Goal: Task Accomplishment & Management: Manage account settings

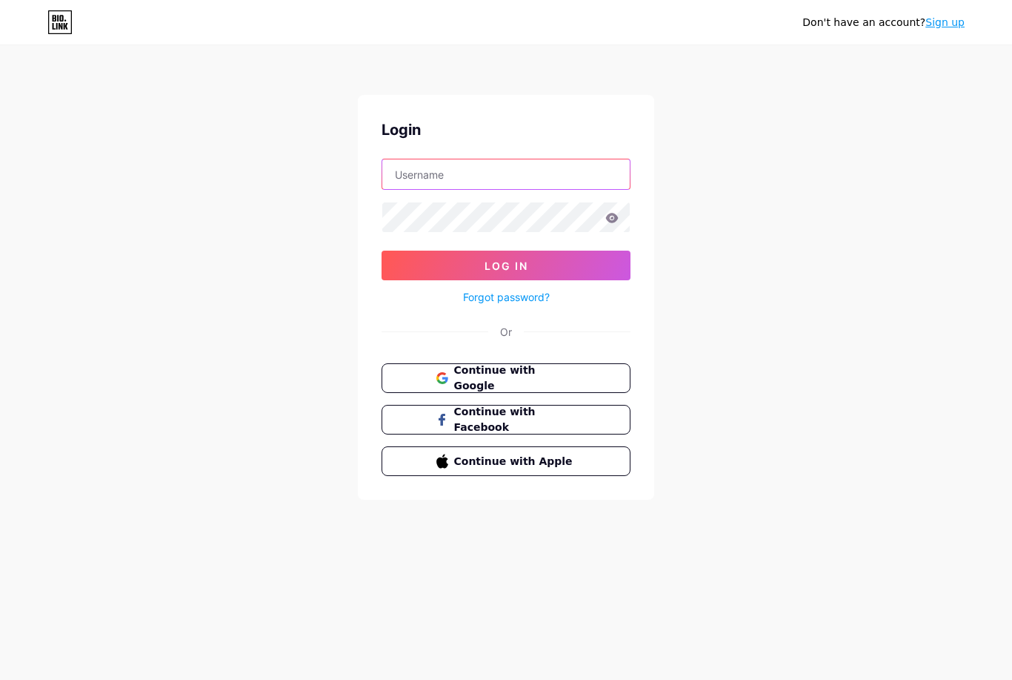
click at [484, 177] on input "text" at bounding box center [505, 174] width 247 height 30
type input "[DOMAIN_NAME][EMAIL_ADDRESS][DOMAIN_NAME]"
click at [506, 265] on button "Log In" at bounding box center [506, 265] width 249 height 30
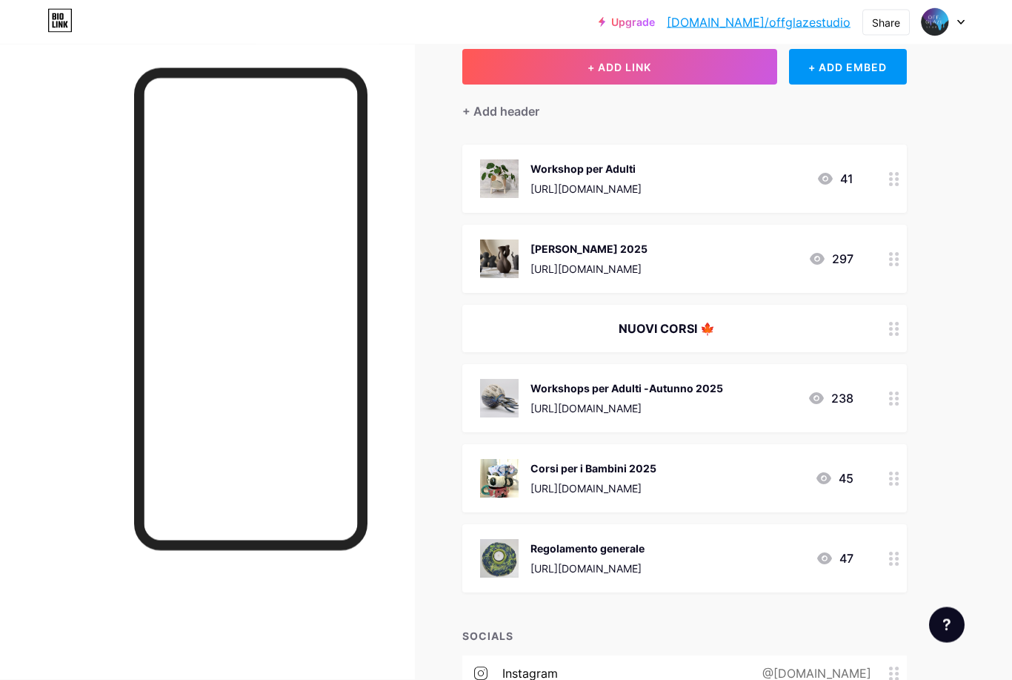
scroll to position [90, 0]
click at [657, 469] on div "Corsi per i Bambini 2025" at bounding box center [594, 467] width 126 height 16
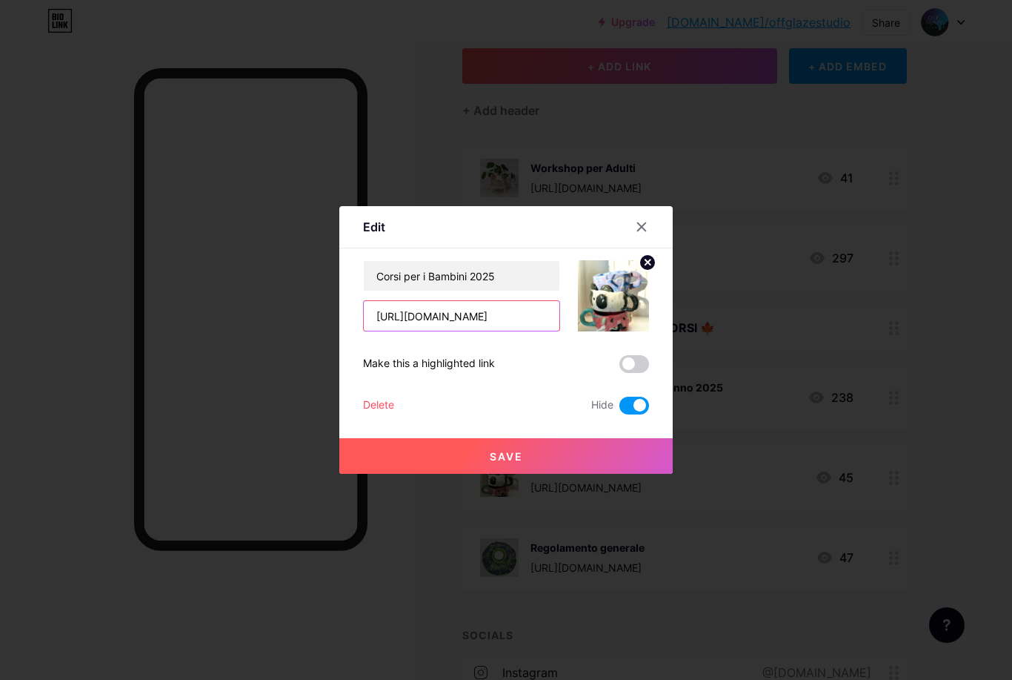
click at [483, 330] on input "[URL][DOMAIN_NAME]" at bounding box center [462, 316] width 196 height 30
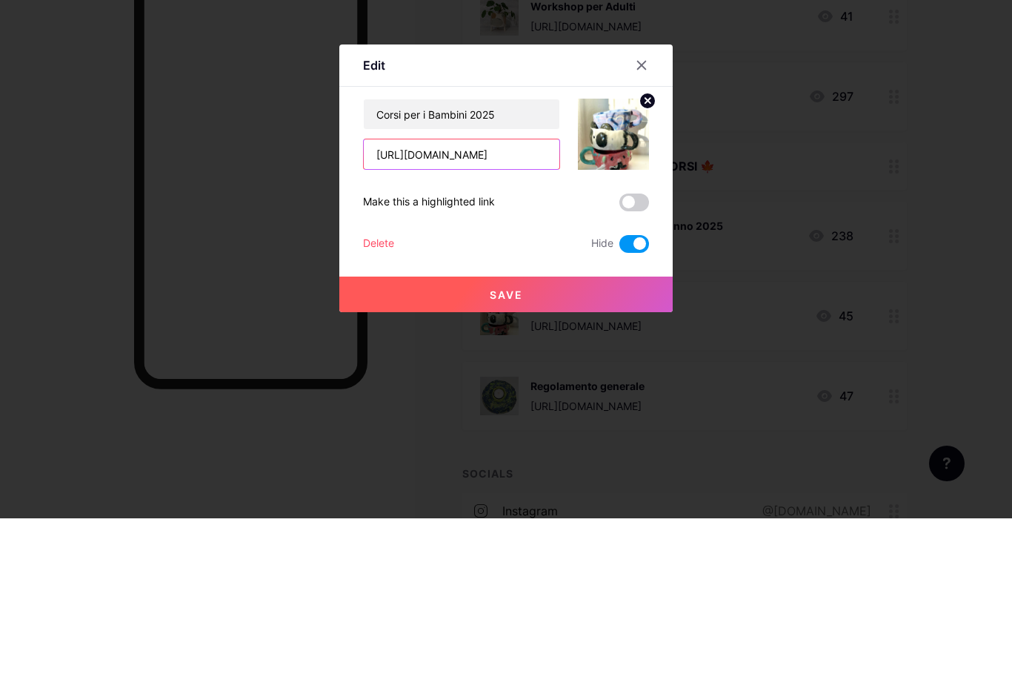
click at [386, 301] on input "[URL][DOMAIN_NAME]" at bounding box center [462, 316] width 196 height 30
click at [379, 301] on input "[URL][DOMAIN_NAME]" at bounding box center [462, 316] width 196 height 30
paste input "4XLgoUlCdFMnUonLy0MCKVmZMabZz1yJ"
type input "[URL][DOMAIN_NAME]"
click at [514, 261] on input "Corsi per i Bambini 2025" at bounding box center [462, 276] width 196 height 30
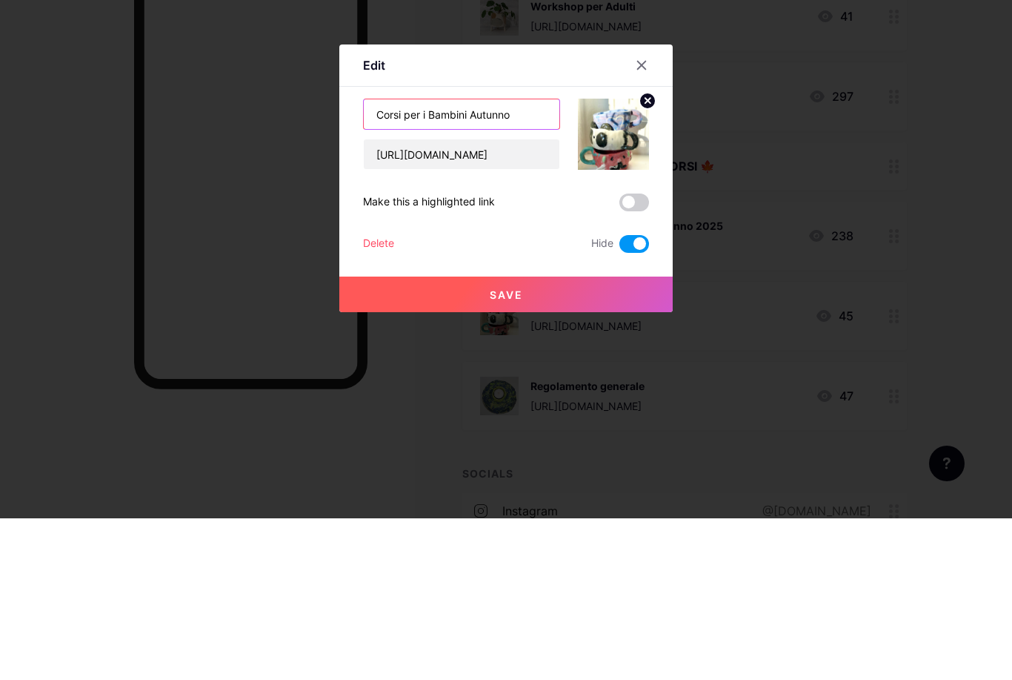
type input "Corsi per i Bambini Autunno"
click at [639, 396] on span at bounding box center [634, 405] width 30 height 18
click at [619, 409] on input "checkbox" at bounding box center [619, 409] width 0 height 0
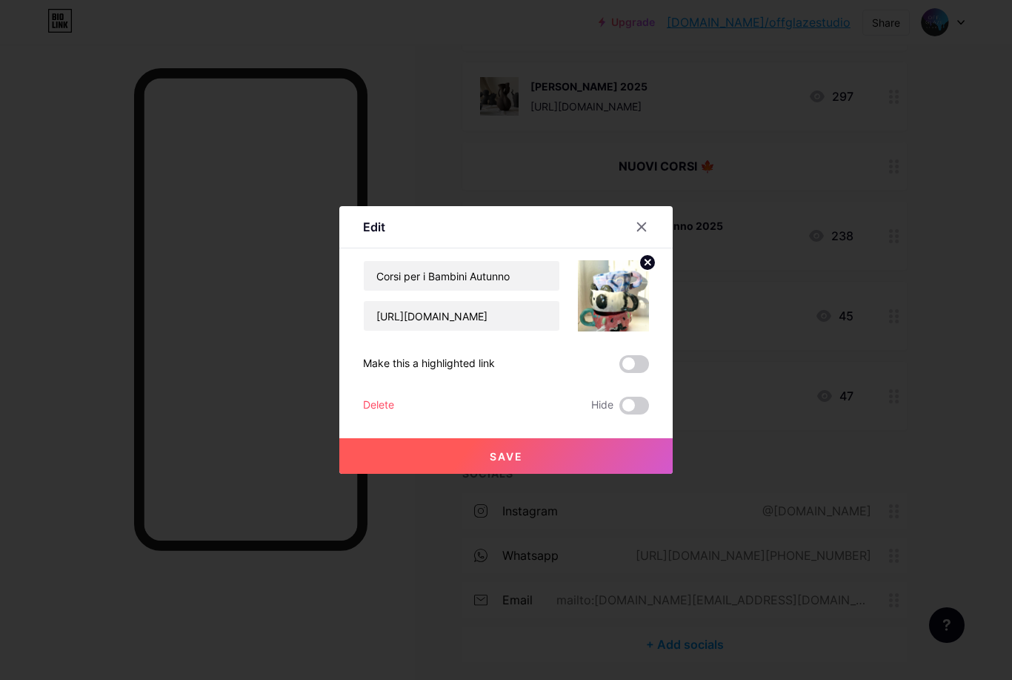
click at [582, 474] on button "Save" at bounding box center [505, 456] width 333 height 36
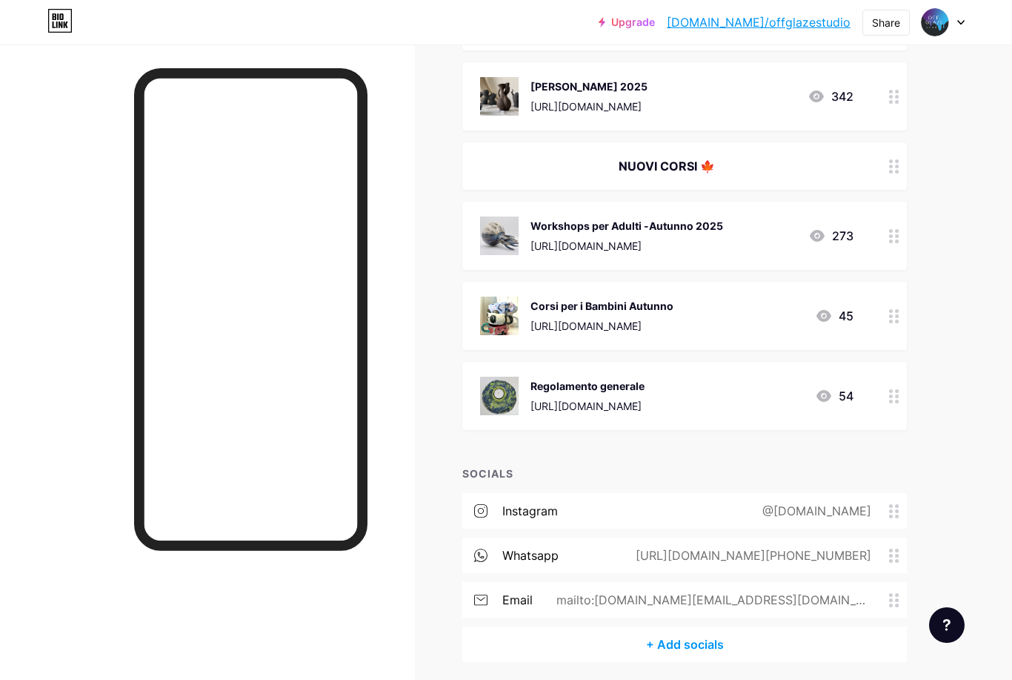
click at [705, 162] on div "NUOVI CORSI 🍁" at bounding box center [666, 166] width 373 height 18
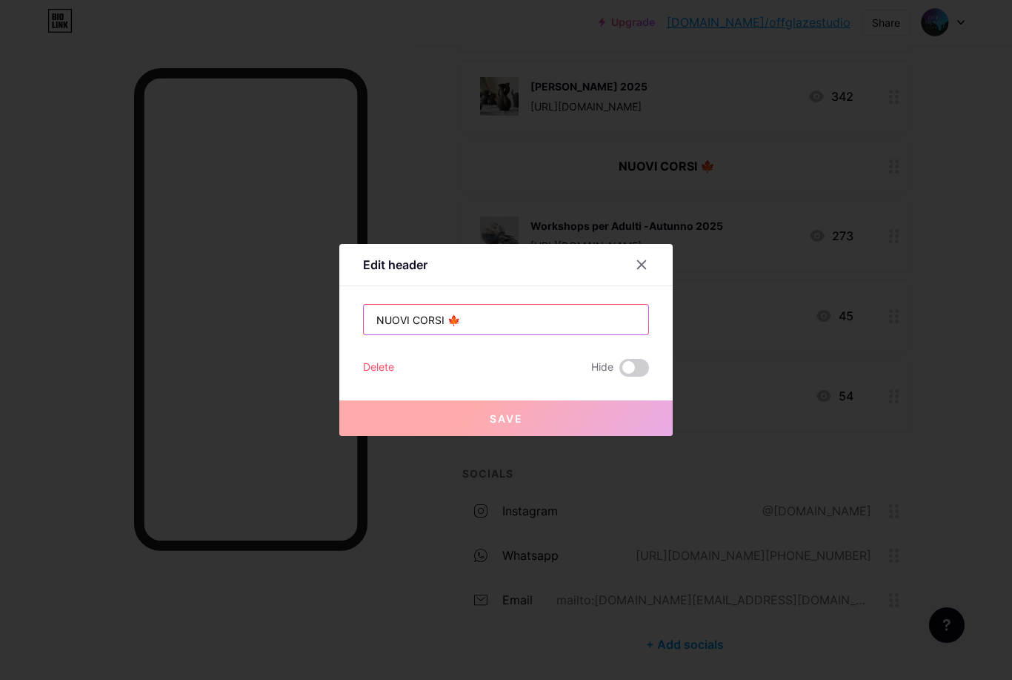
click at [480, 334] on input "NUOVI CORSI 🍁" at bounding box center [506, 320] width 285 height 30
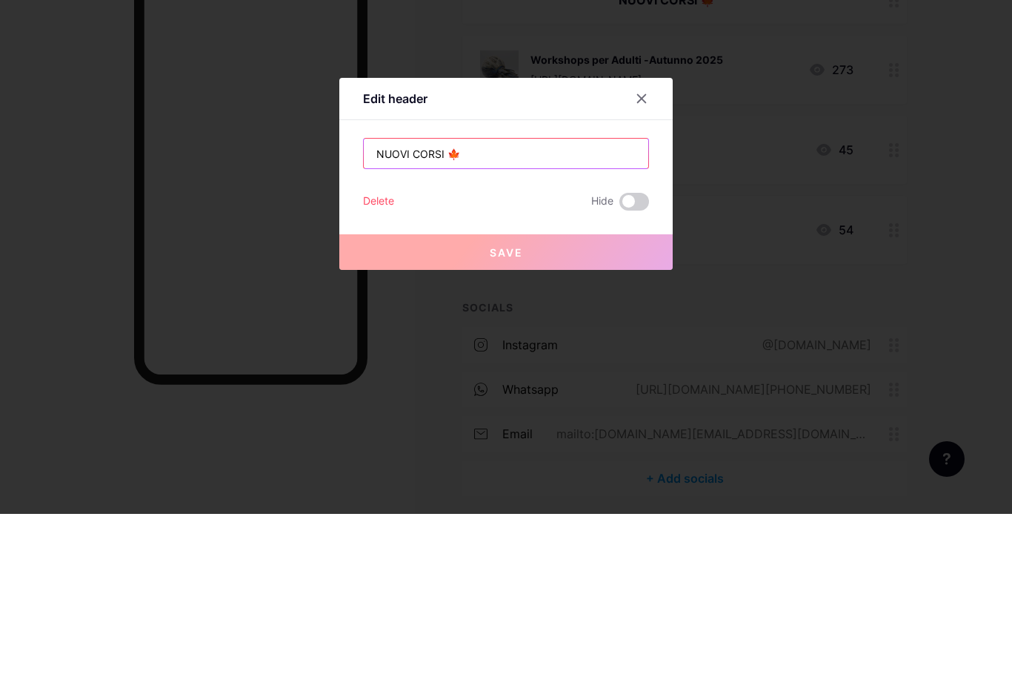
click at [390, 305] on input "NUOVI CORSI 🍁" at bounding box center [506, 320] width 285 height 30
click at [384, 305] on input "NUOVI CORSI 🍁" at bounding box center [506, 320] width 285 height 30
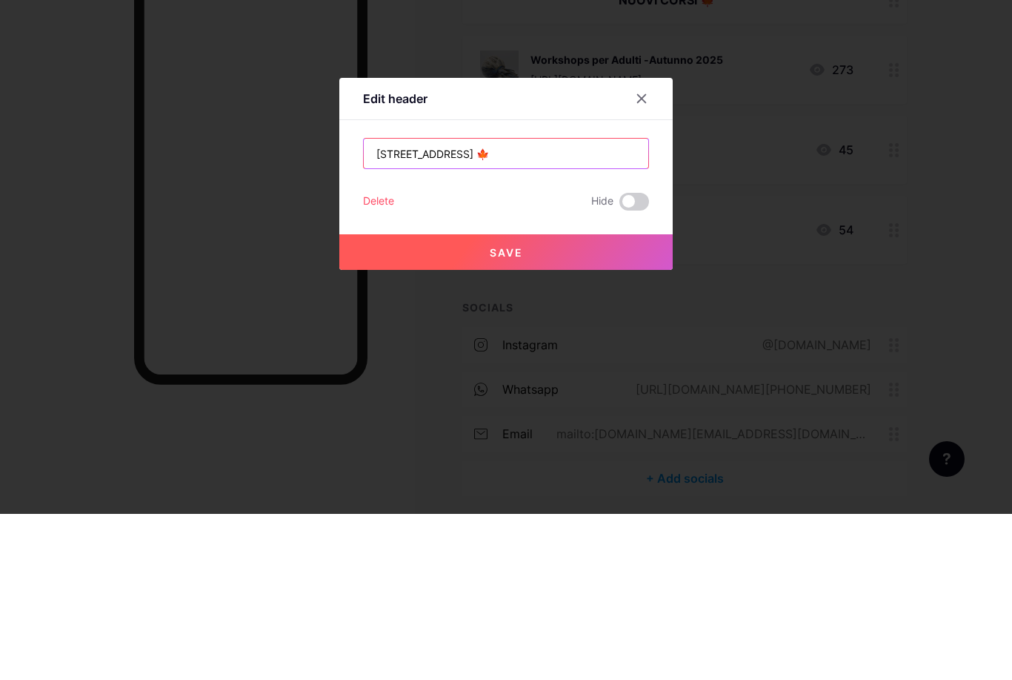
type input "[STREET_ADDRESS] 🍁"
click at [595, 400] on button "Save" at bounding box center [505, 418] width 333 height 36
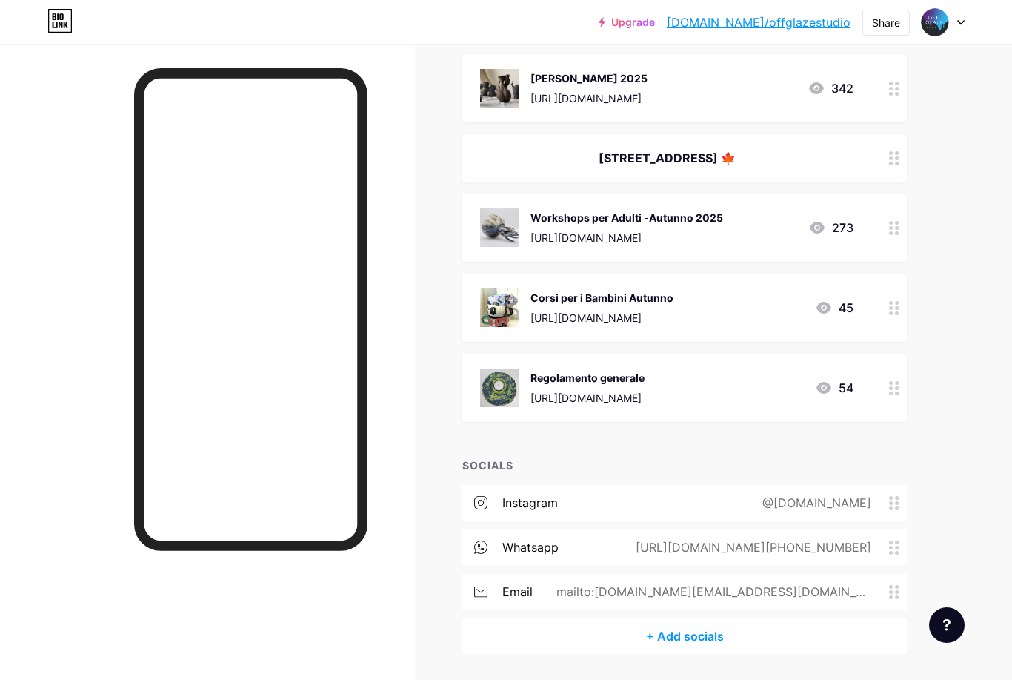
click at [893, 156] on icon at bounding box center [894, 158] width 10 height 14
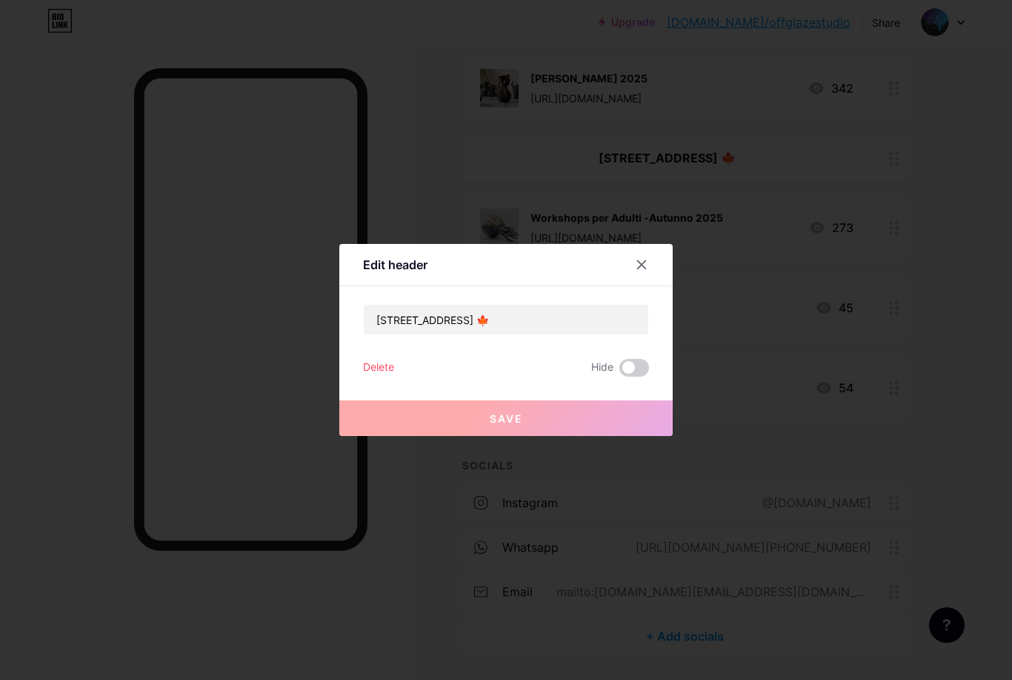
click at [963, 178] on div at bounding box center [506, 340] width 1012 height 680
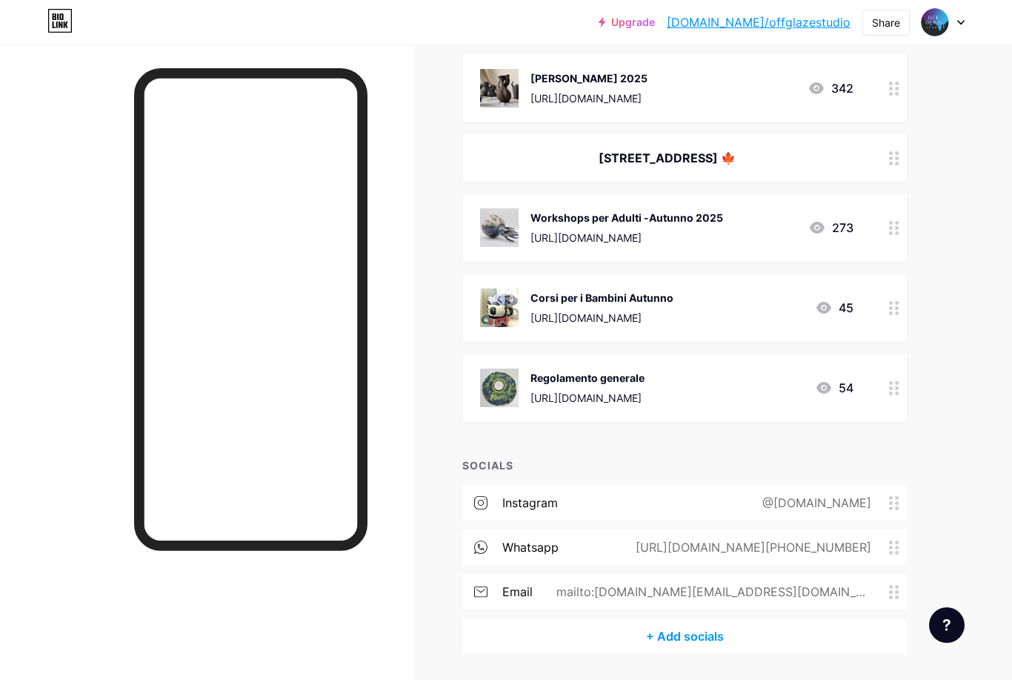
click at [407, 454] on div at bounding box center [207, 384] width 415 height 680
click at [424, 361] on div "Links Posts Design Subscribers Stats Settings + ADD LINK + ADD EMBED + Add head…" at bounding box center [484, 256] width 969 height 943
click at [896, 159] on icon at bounding box center [894, 158] width 10 height 14
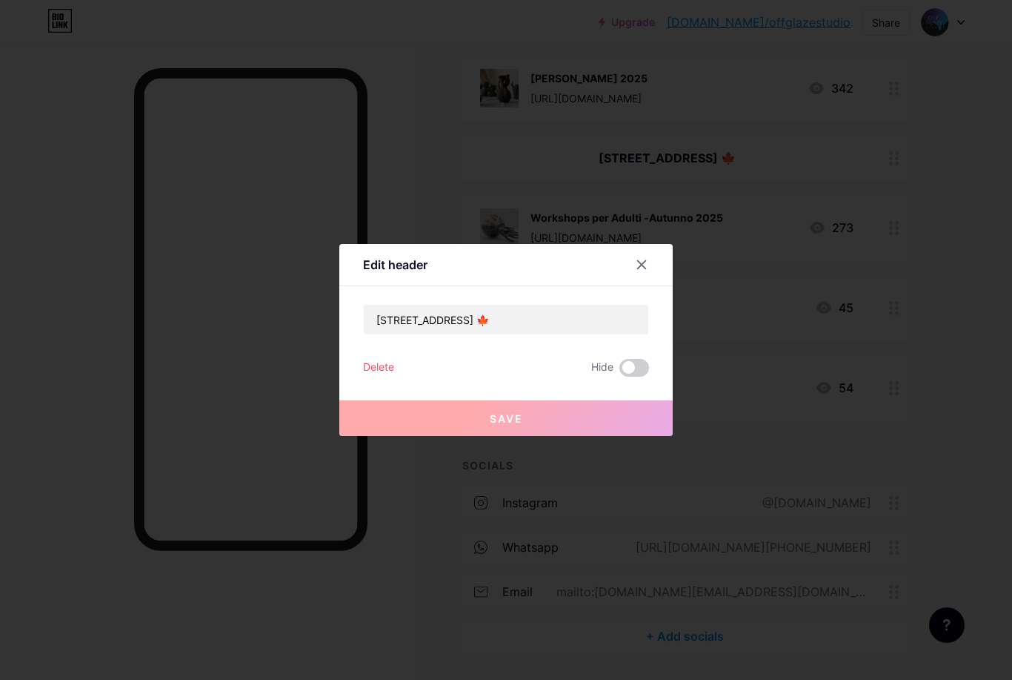
click at [973, 162] on div at bounding box center [506, 340] width 1012 height 680
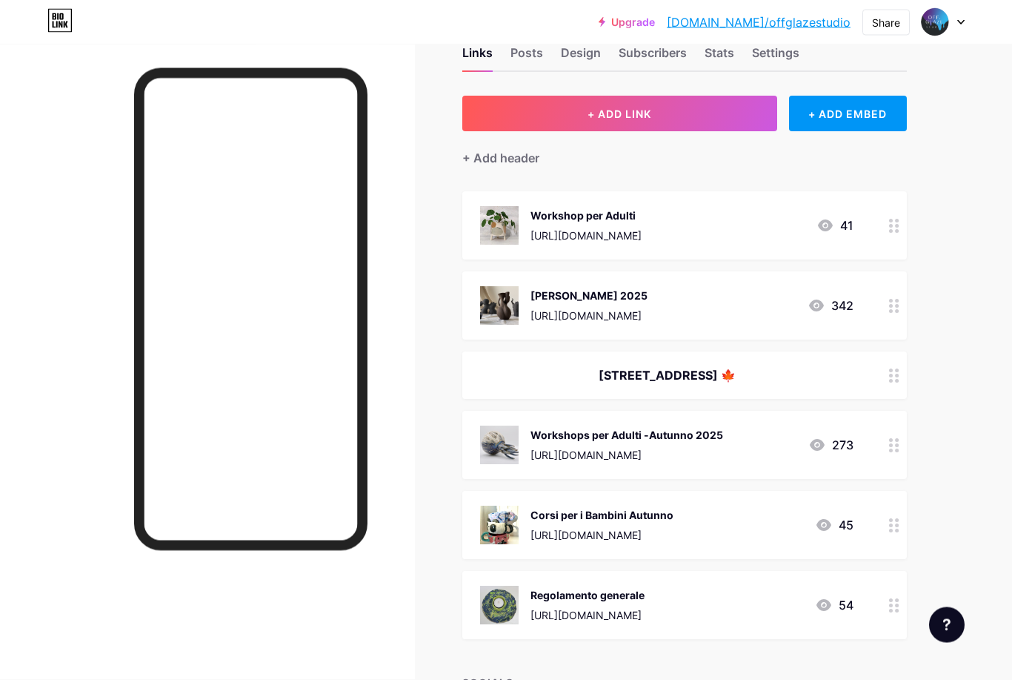
scroll to position [42, 0]
click at [519, 157] on div "+ Add header" at bounding box center [500, 158] width 77 height 18
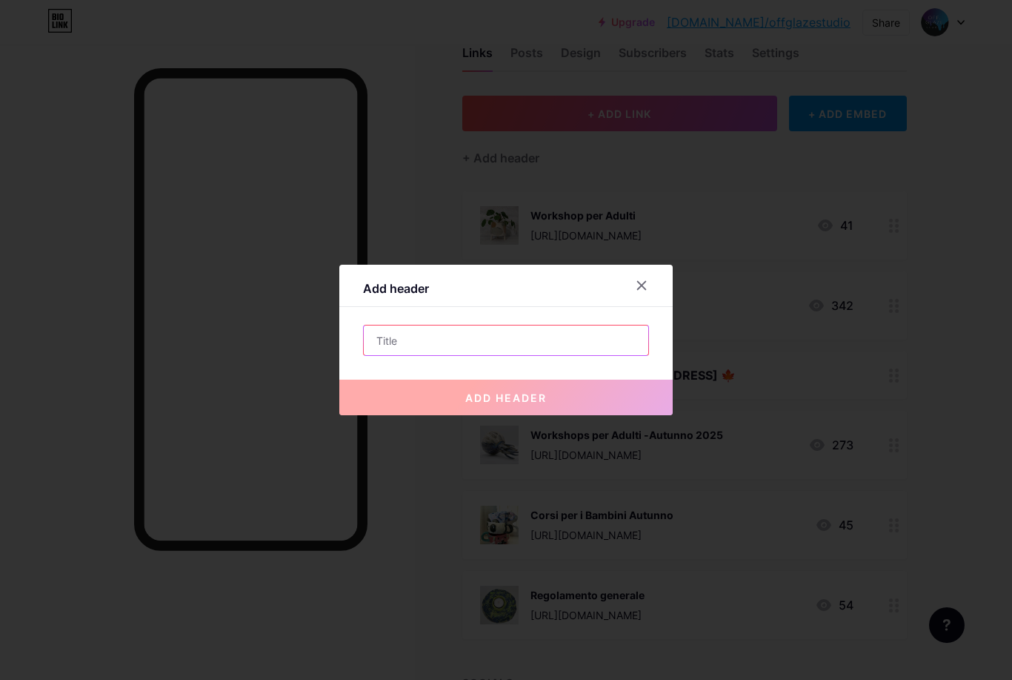
click at [524, 355] on input "text" at bounding box center [506, 340] width 285 height 30
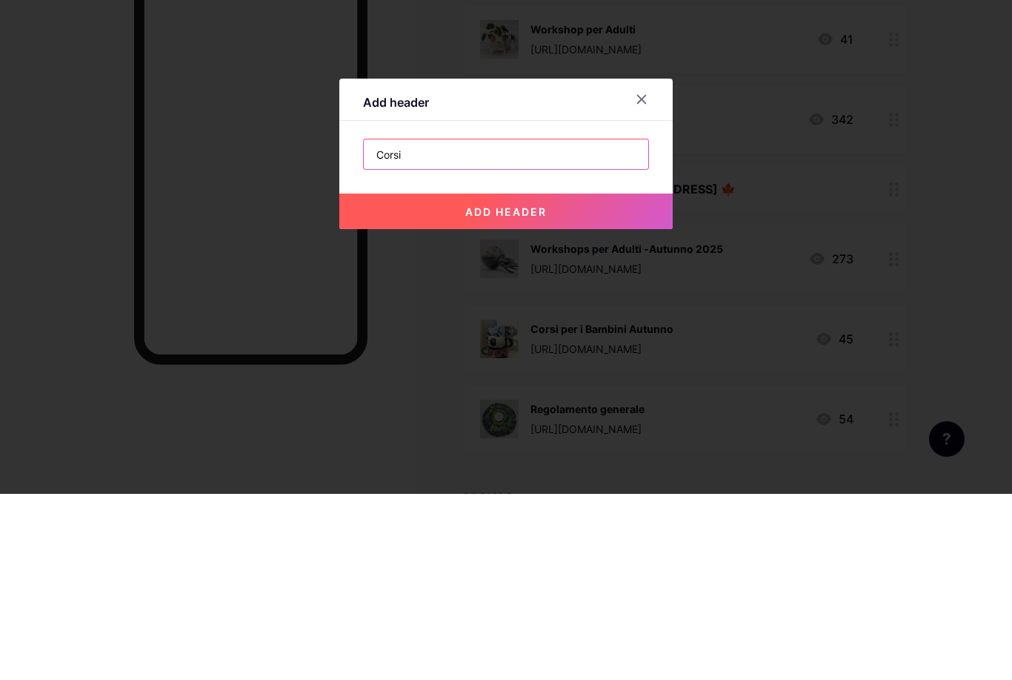
type input "Corsi"
click at [568, 379] on button "add header" at bounding box center [505, 397] width 333 height 36
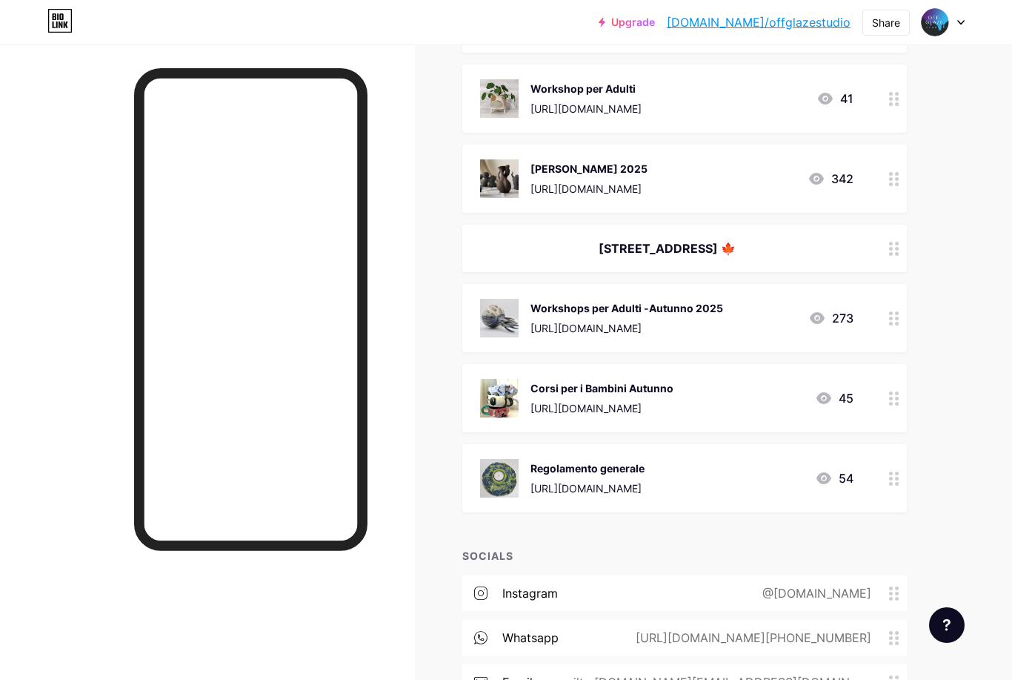
click at [978, 267] on div "Upgrade [DOMAIN_NAME]/offgla... [DOMAIN_NAME]/offglazestudio Share Switch accou…" at bounding box center [506, 295] width 1012 height 1046
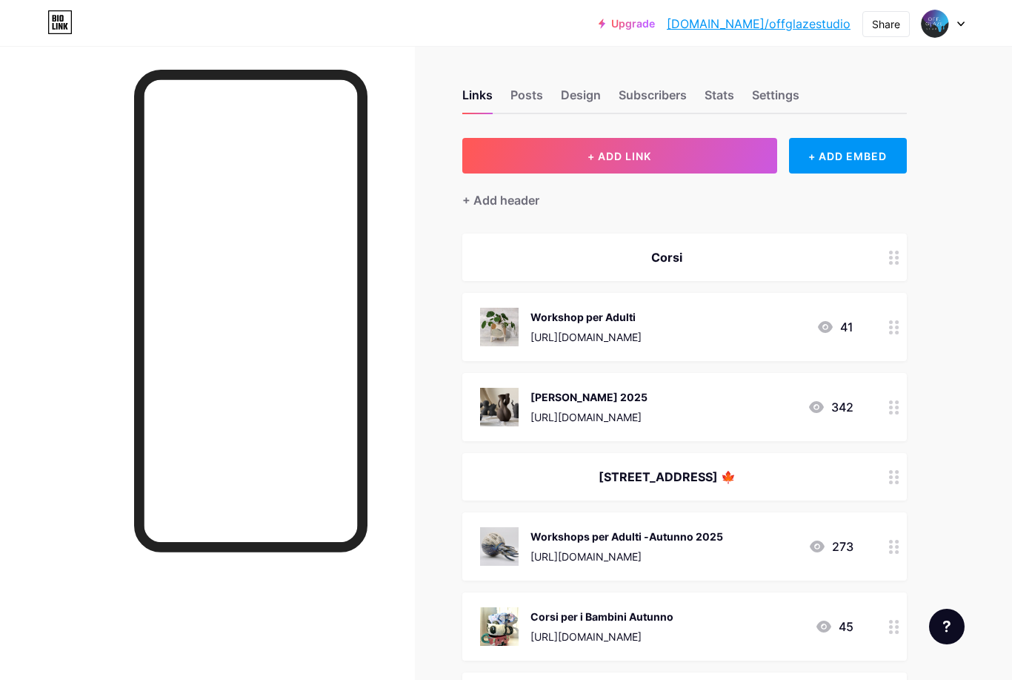
scroll to position [0, 0]
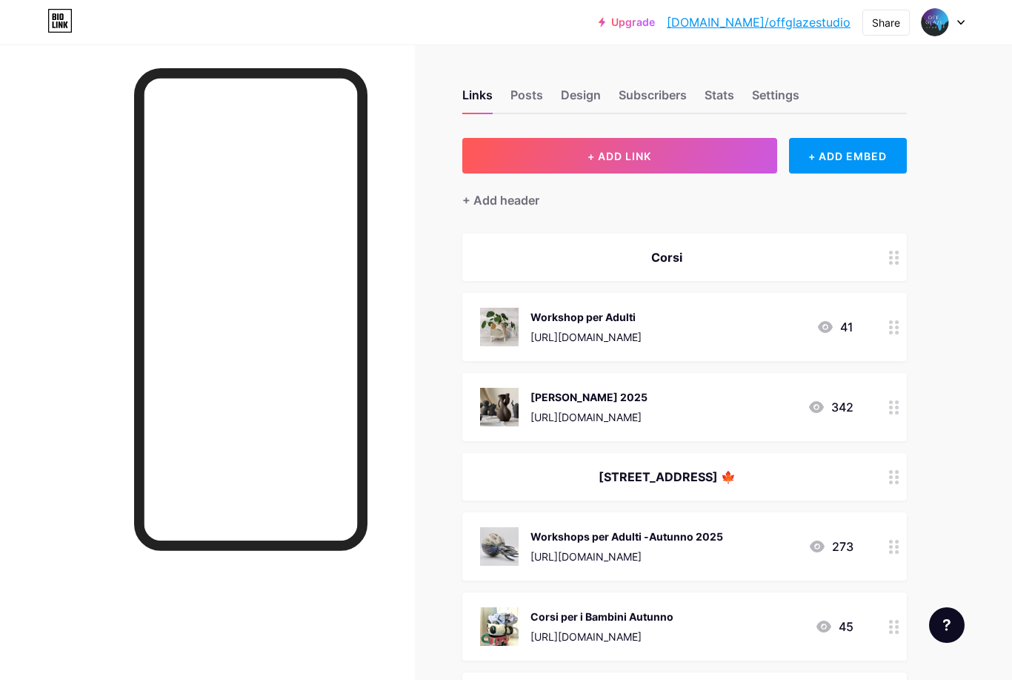
click at [574, 99] on div "Design" at bounding box center [581, 99] width 40 height 27
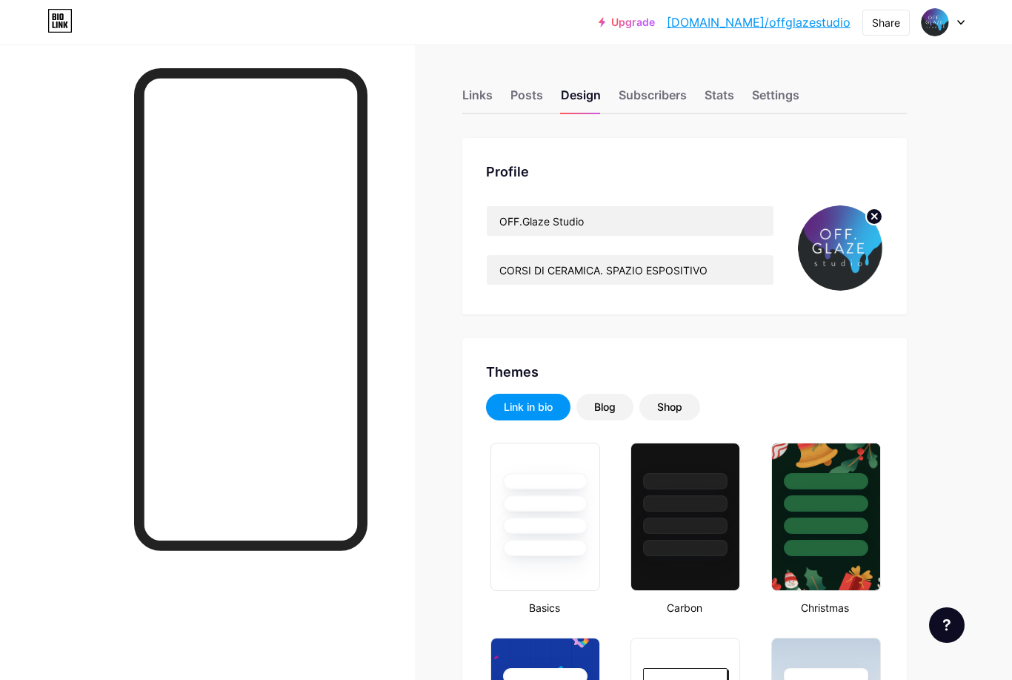
click at [532, 90] on div "Posts" at bounding box center [527, 99] width 33 height 27
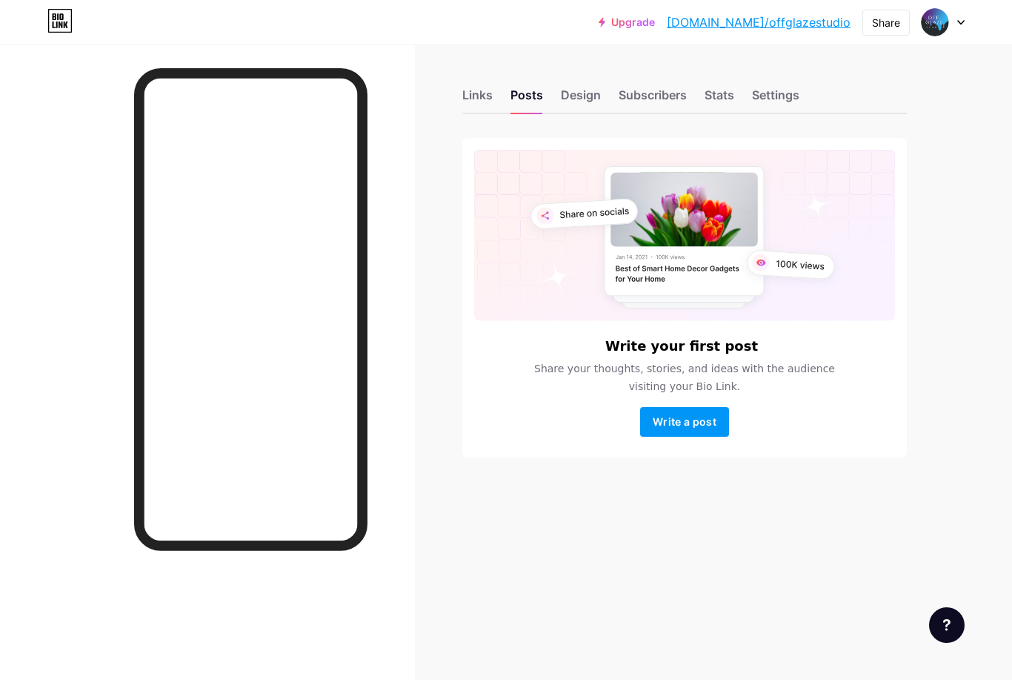
click at [727, 101] on div "Stats" at bounding box center [720, 99] width 30 height 27
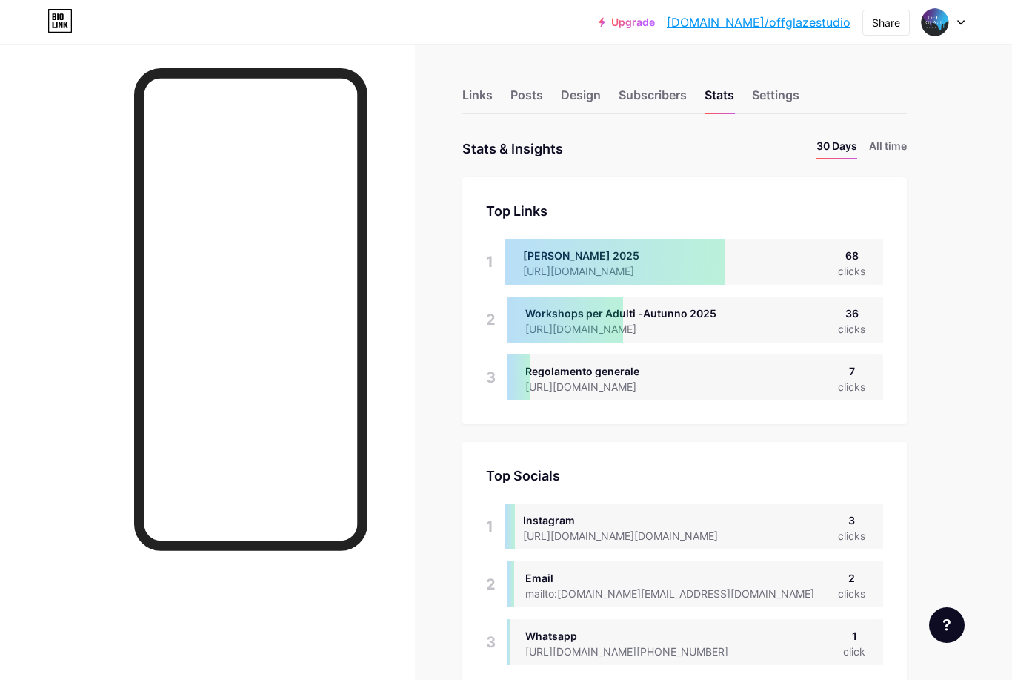
click at [476, 99] on div "Links" at bounding box center [477, 99] width 30 height 27
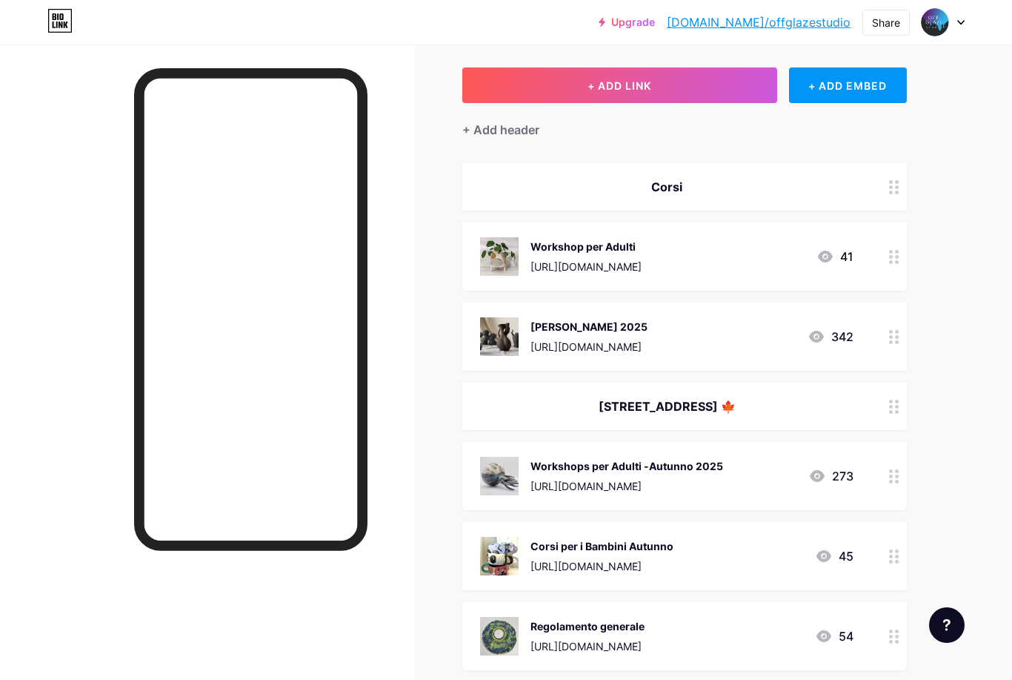
scroll to position [33, 0]
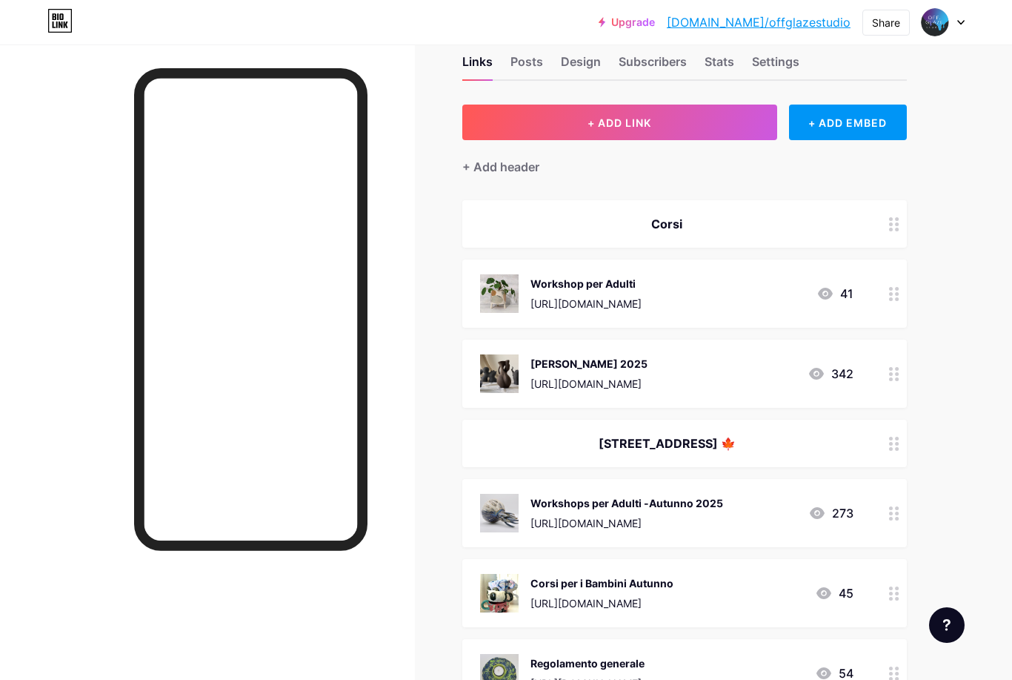
click at [892, 516] on circle at bounding box center [891, 518] width 4 height 4
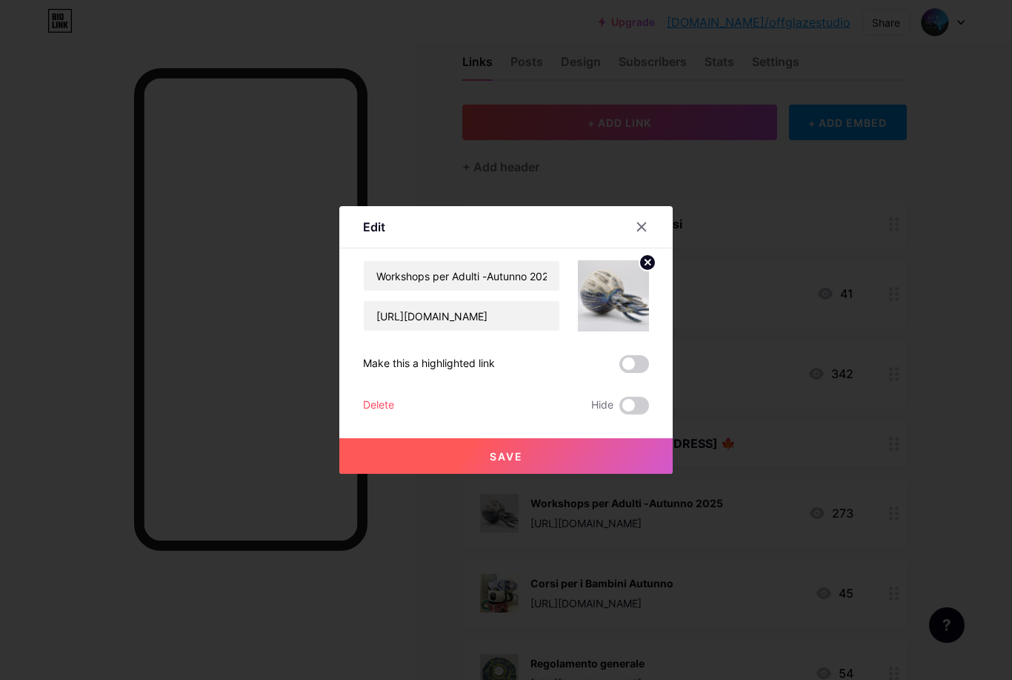
click at [640, 233] on icon at bounding box center [642, 227] width 12 height 12
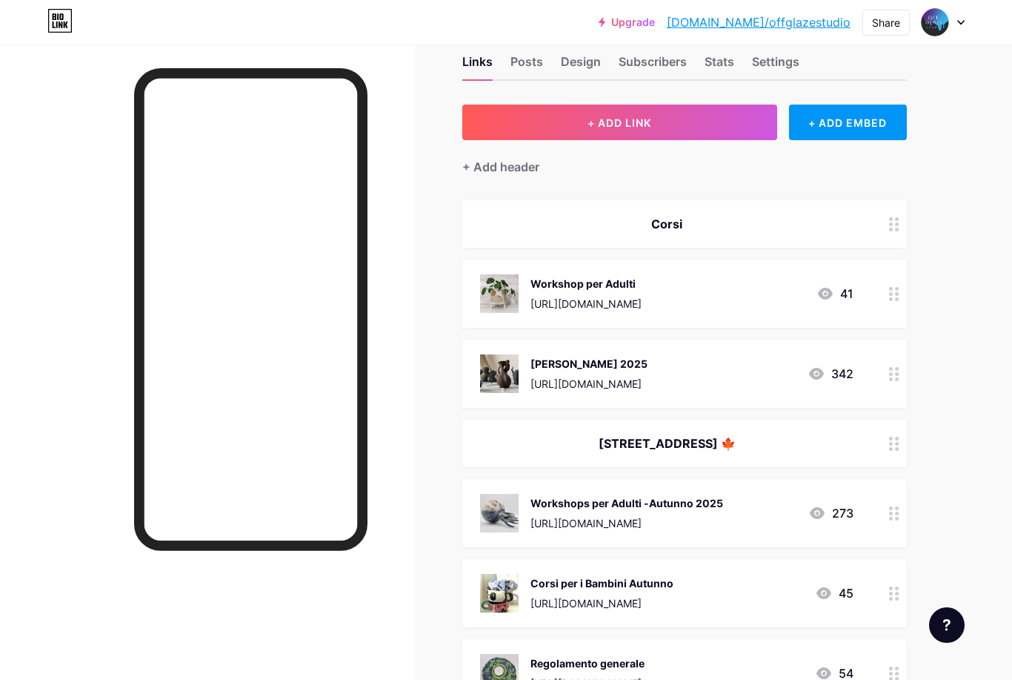
click at [964, 294] on div "Links Posts Design Subscribers Stats Settings + ADD LINK + ADD EMBED + Add head…" at bounding box center [484, 512] width 969 height 1002
click at [891, 223] on circle at bounding box center [891, 224] width 4 height 4
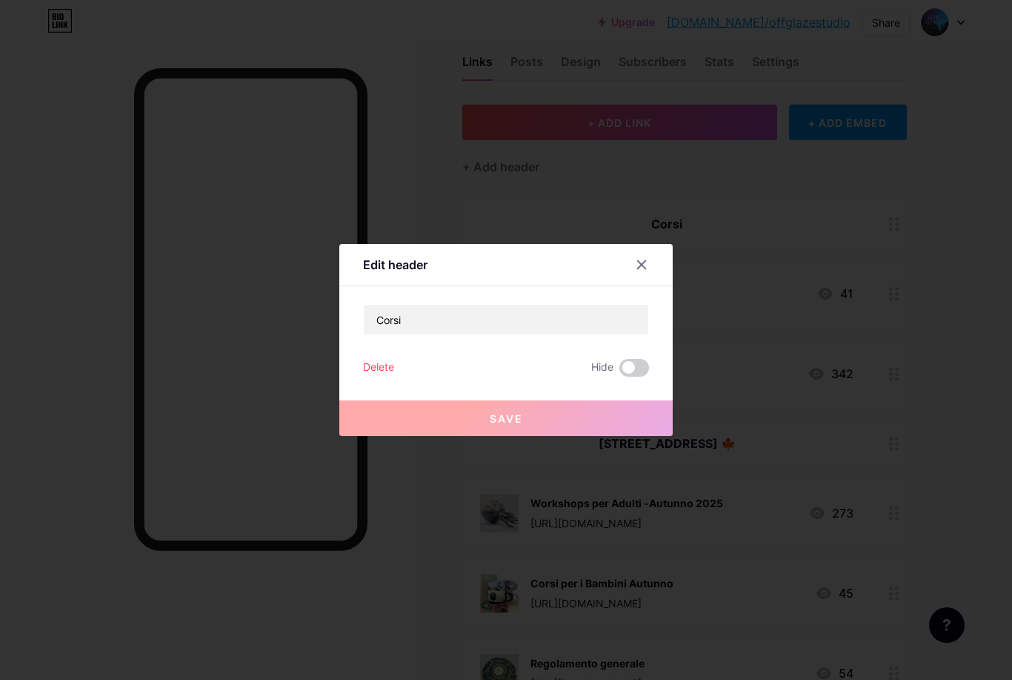
click at [634, 376] on span at bounding box center [634, 368] width 30 height 18
click at [619, 371] on input "checkbox" at bounding box center [619, 371] width 0 height 0
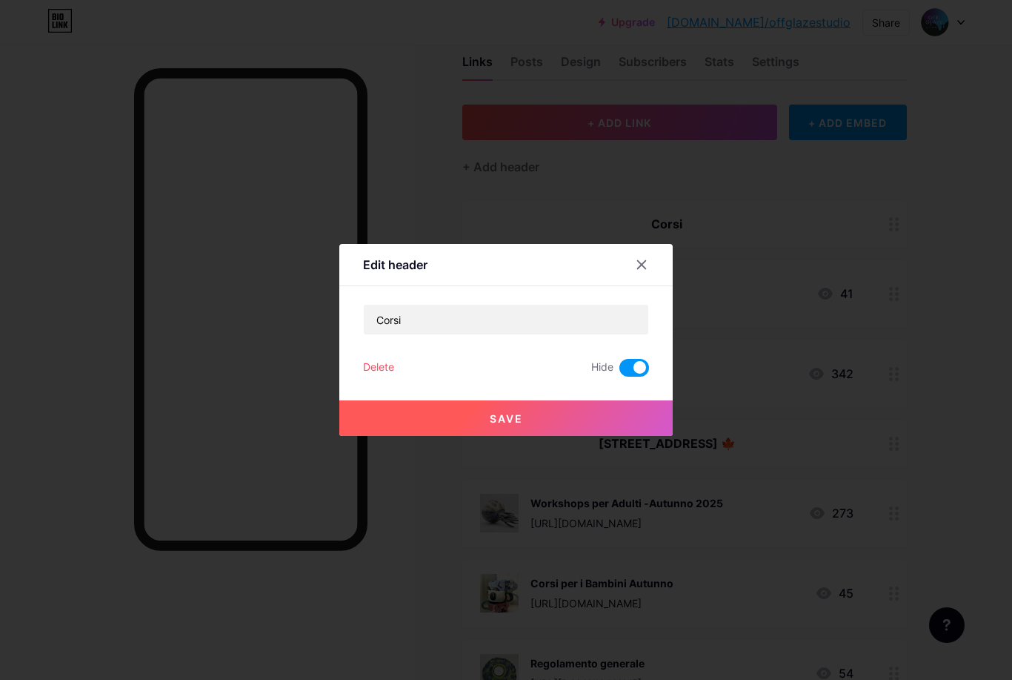
click at [388, 376] on div "Delete" at bounding box center [378, 368] width 31 height 18
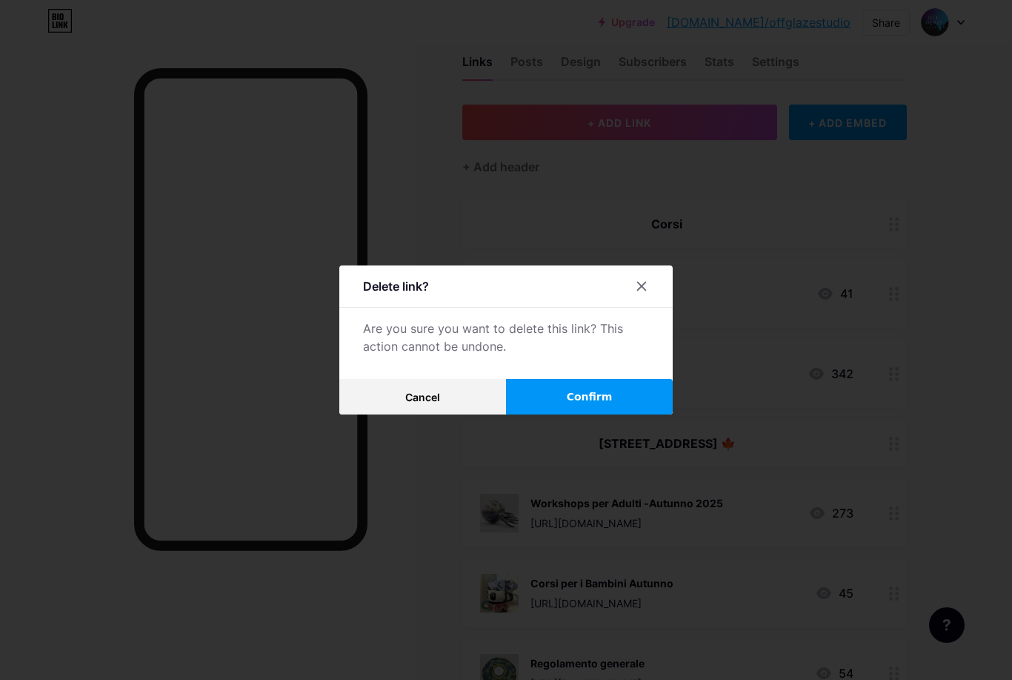
click at [624, 414] on button "Confirm" at bounding box center [589, 397] width 167 height 36
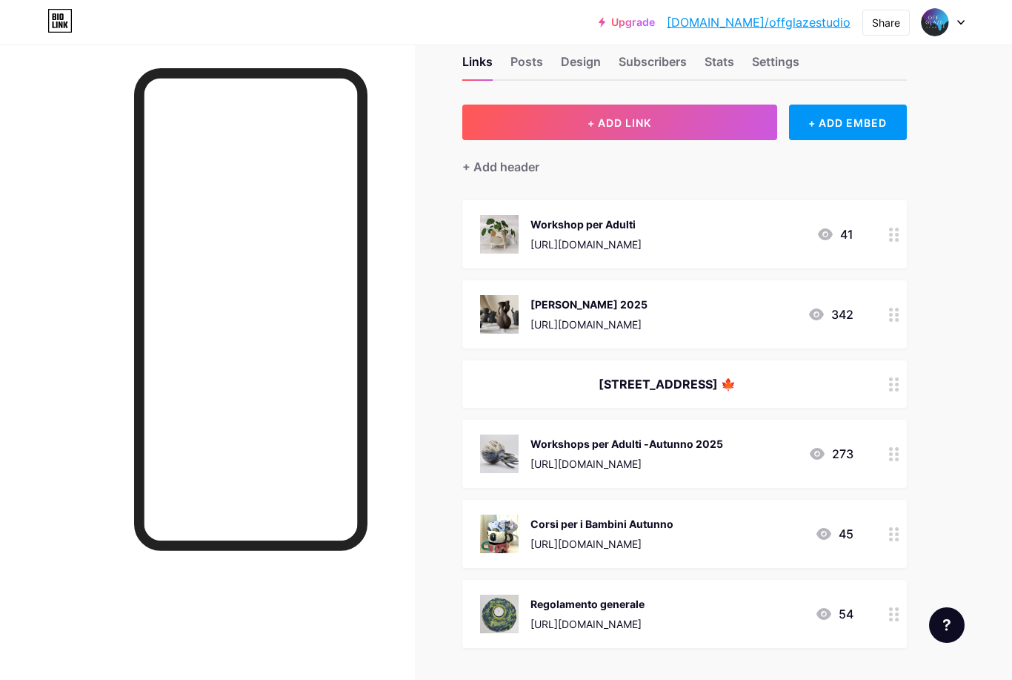
click at [969, 263] on div "Links Posts Design Subscribers Stats Settings + ADD LINK + ADD EMBED + Add head…" at bounding box center [484, 482] width 969 height 943
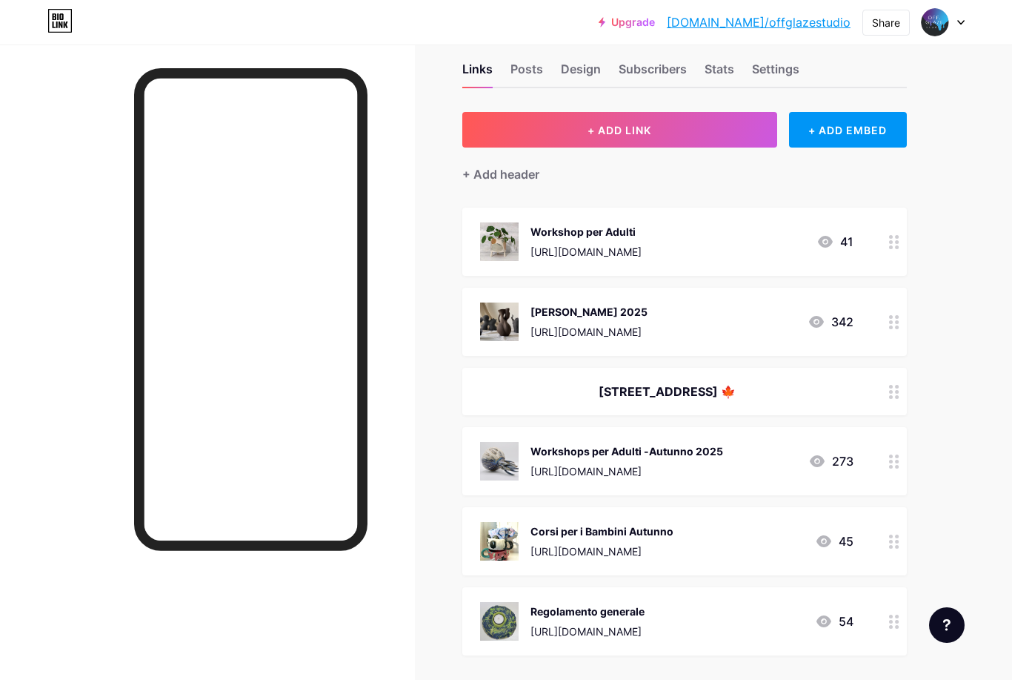
scroll to position [0, 0]
